Goal: Transaction & Acquisition: Download file/media

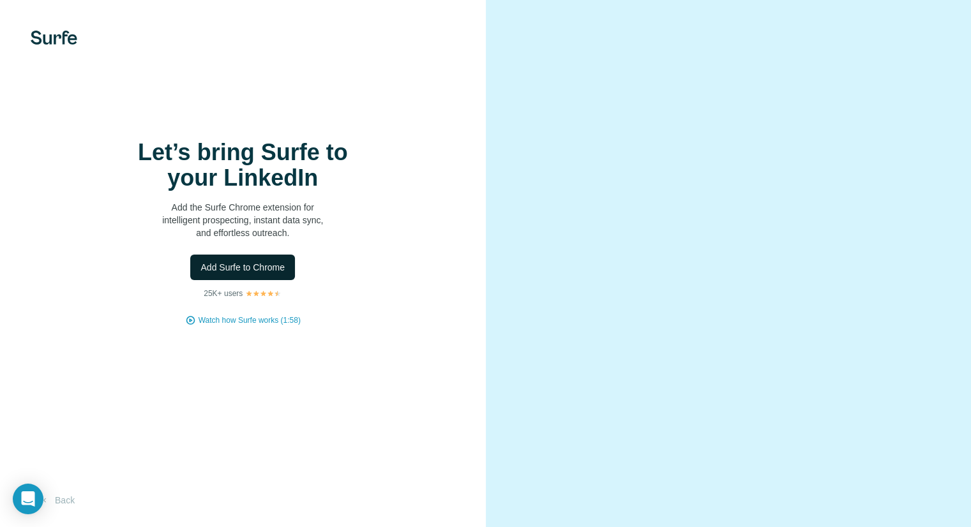
click at [238, 273] on span "Add Surfe to Chrome" at bounding box center [243, 267] width 84 height 13
click at [222, 266] on span "Add Surfe to Chrome" at bounding box center [243, 267] width 84 height 13
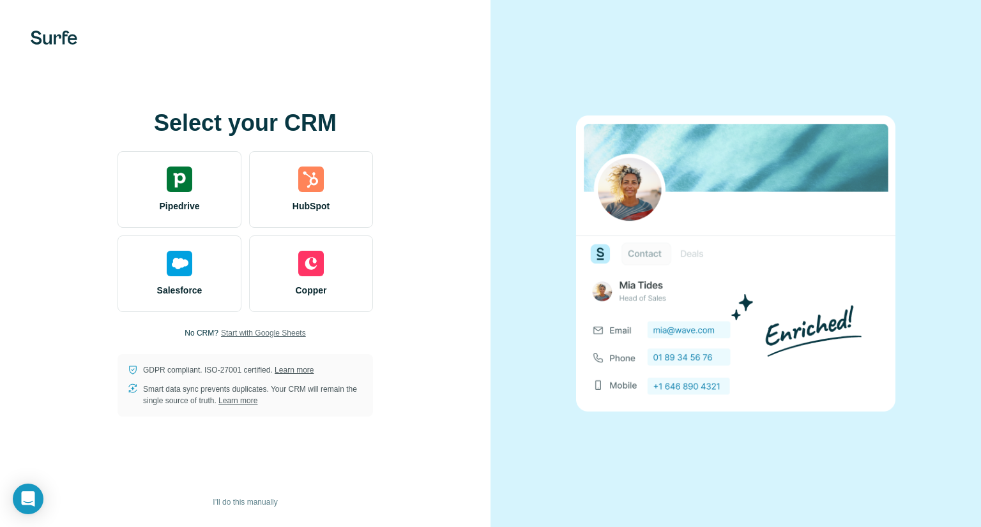
click at [264, 336] on span "Start with Google Sheets" at bounding box center [263, 333] width 85 height 11
